Goal: Find specific page/section: Find specific page/section

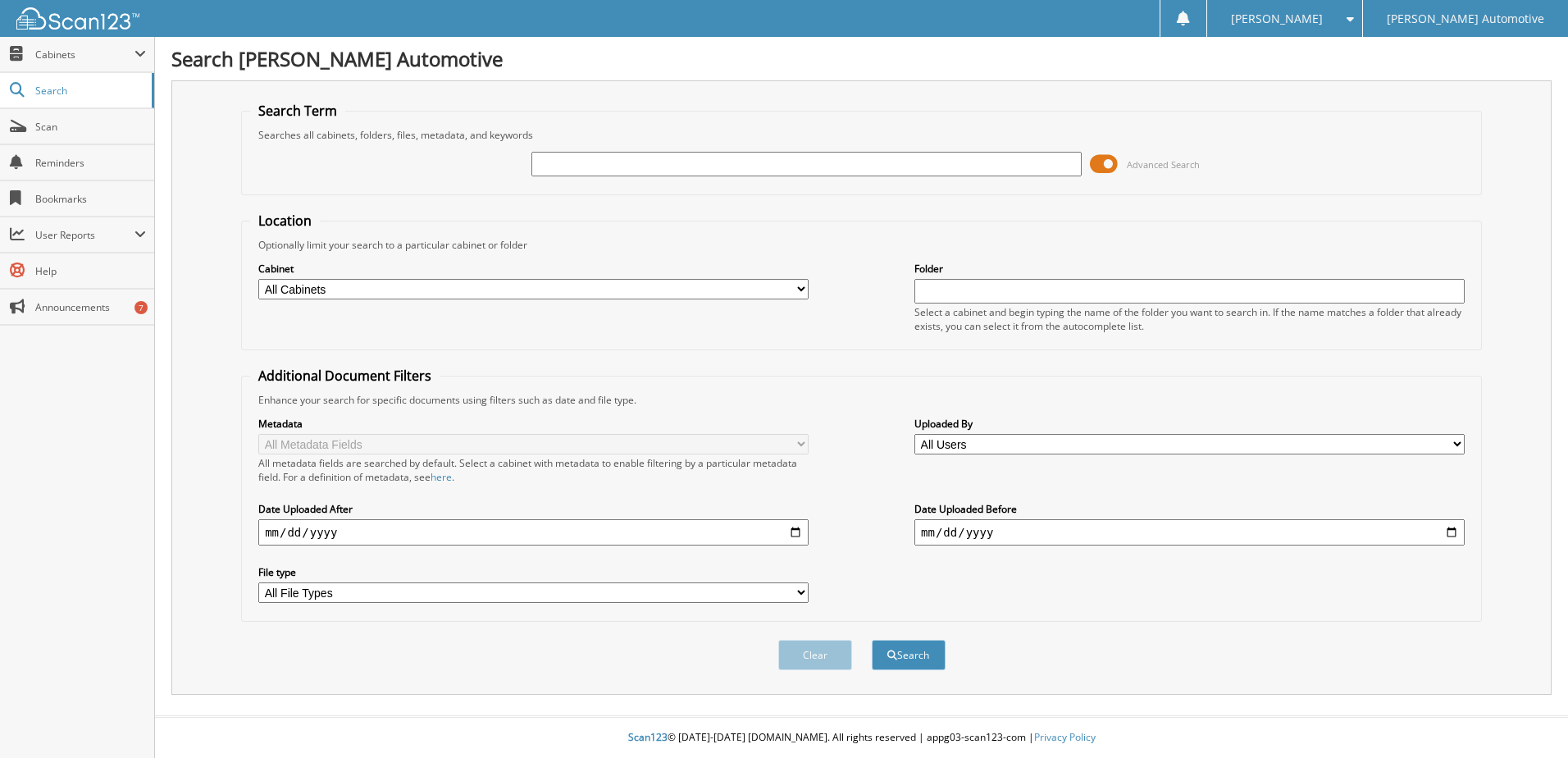
click at [749, 168] on input "text" at bounding box center [807, 164] width 551 height 25
type input "223606"
click at [872, 640] on button "Search" at bounding box center [908, 655] width 74 height 30
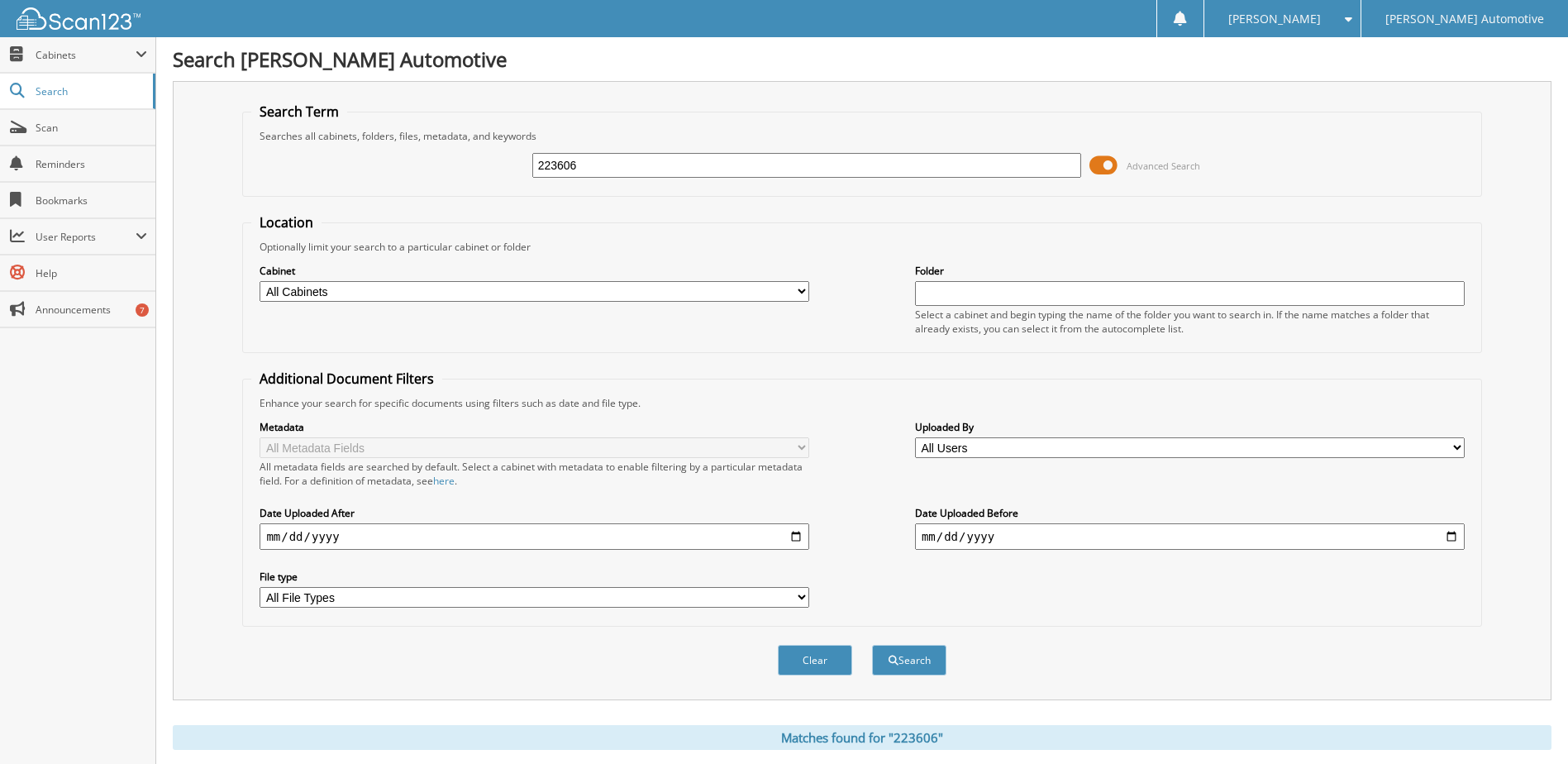
scroll to position [331, 0]
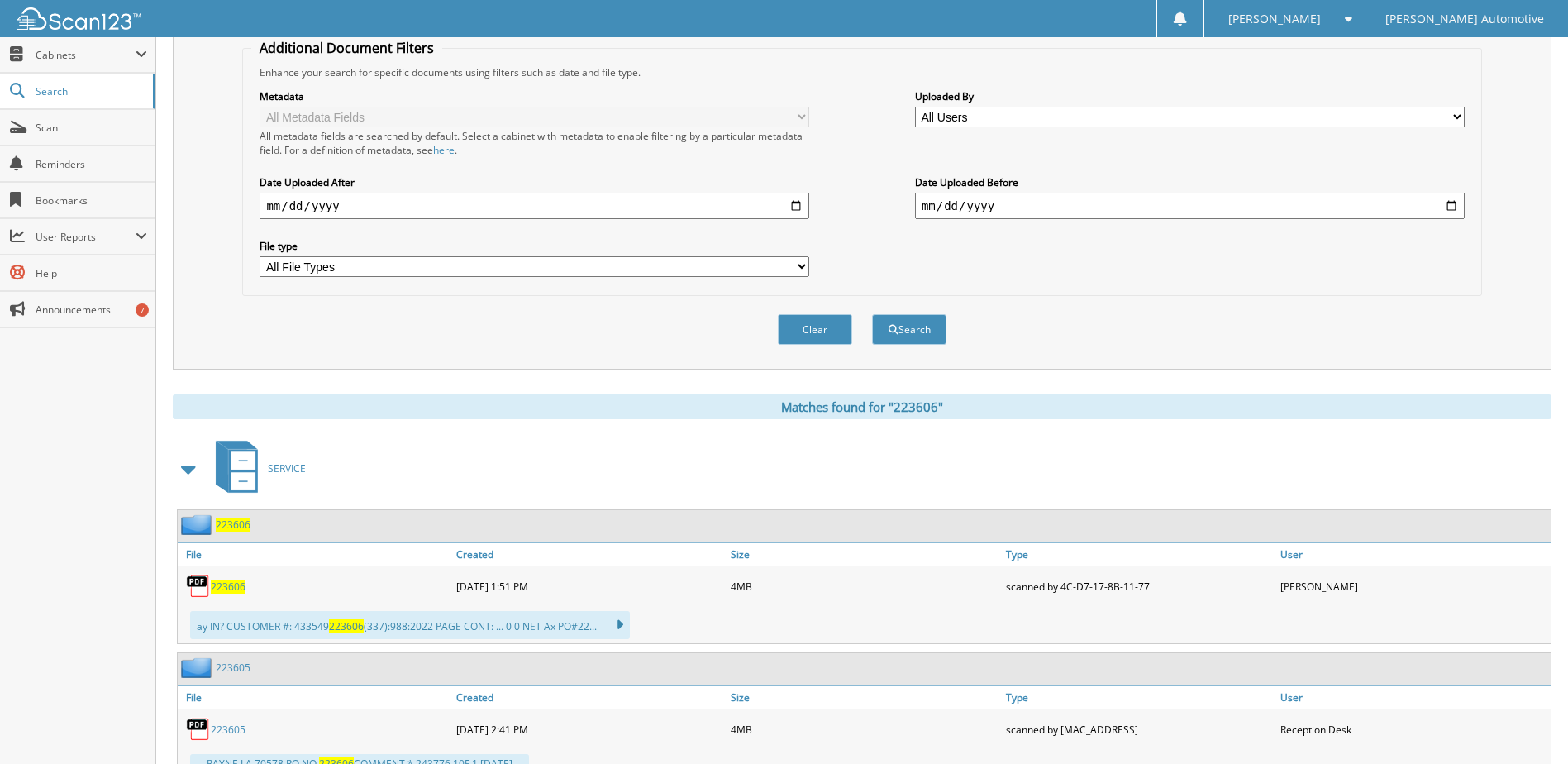
click at [231, 585] on span "223606" at bounding box center [228, 587] width 35 height 14
